Goal: Book appointment/travel/reservation

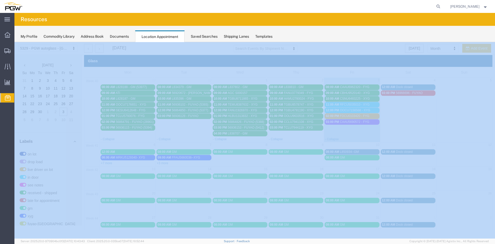
scroll to position [164, 0]
click at [238, 157] on td "08:00 AM GM" at bounding box center [240, 157] width 56 height 17
select select "1"
select select
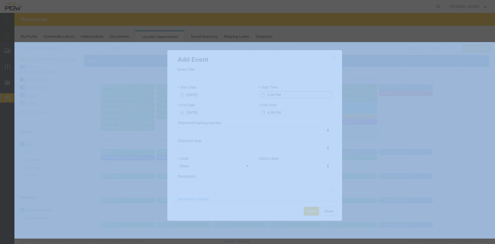
click at [266, 94] on input "3:30 PM" at bounding box center [295, 94] width 73 height 7
click at [269, 94] on input "8:30 PM" at bounding box center [295, 94] width 73 height 7
click at [275, 94] on input "8:00 PM" at bounding box center [295, 94] width 73 height 7
type input "8:00 AM"
click at [286, 107] on div "End Time 4:30 PM" at bounding box center [295, 109] width 73 height 14
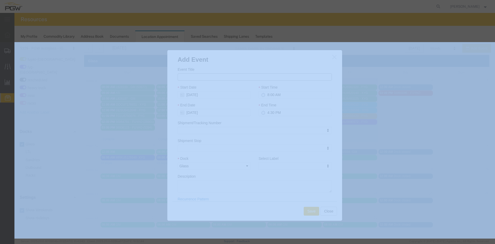
paste input "L851031"
type input "L851031-- GM"
select select "340"
click at [308, 211] on button "Save" at bounding box center [311, 211] width 15 height 9
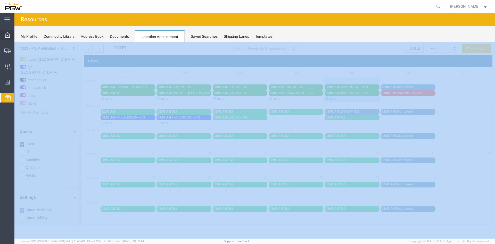
click at [9, 37] on icon at bounding box center [8, 35] width 6 height 6
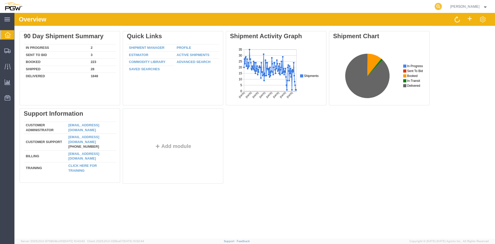
click at [436, 6] on icon at bounding box center [438, 6] width 7 height 7
paste input "57008237"
type input "57008237"
click at [437, 6] on icon at bounding box center [438, 6] width 7 height 7
